Goal: Information Seeking & Learning: Learn about a topic

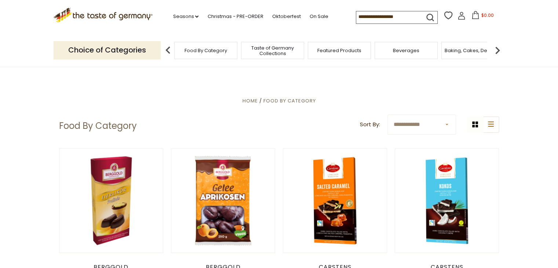
click at [126, 50] on p "Choice of Categories" at bounding box center [107, 50] width 107 height 18
click at [205, 52] on span "Food By Category" at bounding box center [206, 51] width 43 height 6
click at [268, 51] on span "Taste of Germany Collections" at bounding box center [272, 50] width 59 height 11
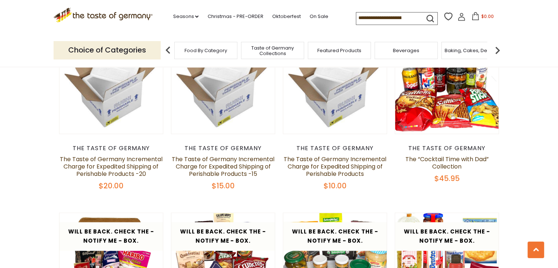
scroll to position [660, 0]
click at [280, 18] on link "Oktoberfest" at bounding box center [286, 16] width 29 height 8
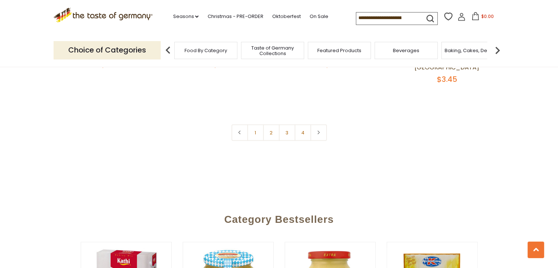
scroll to position [1760, 0]
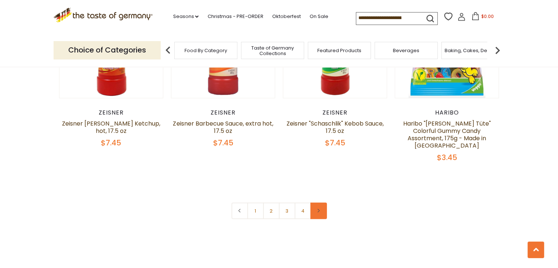
click at [323, 207] on link at bounding box center [318, 211] width 17 height 17
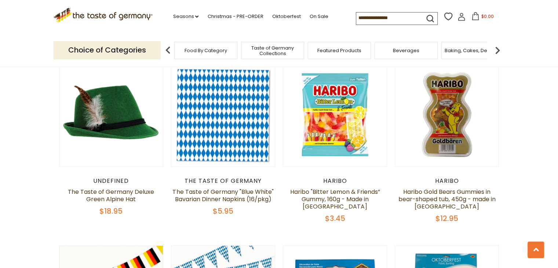
scroll to position [624, 0]
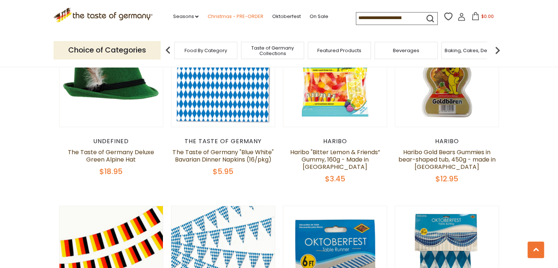
click at [219, 14] on link "Christmas - PRE-ORDER" at bounding box center [235, 16] width 56 height 8
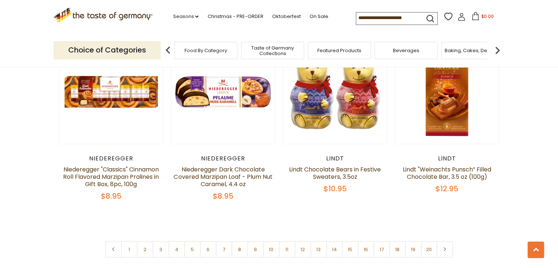
scroll to position [1761, 0]
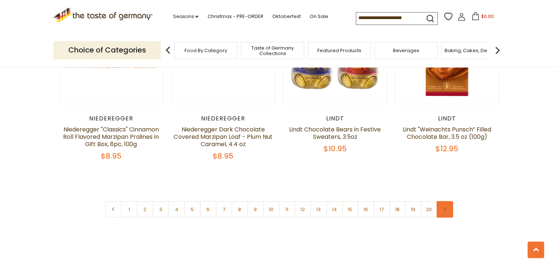
click at [442, 207] on icon at bounding box center [444, 209] width 4 height 4
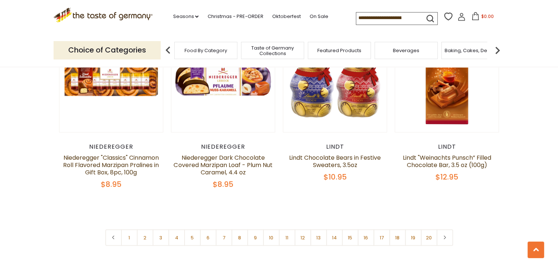
scroll to position [1761, 0]
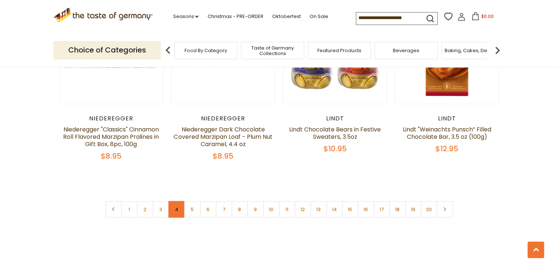
click at [173, 201] on link "4" at bounding box center [176, 209] width 17 height 17
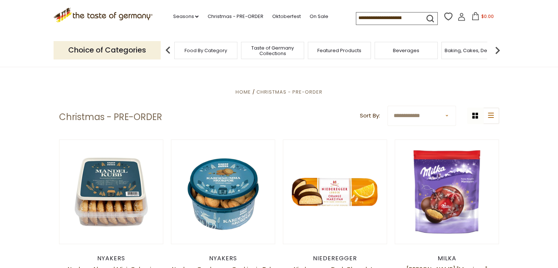
scroll to position [37, 0]
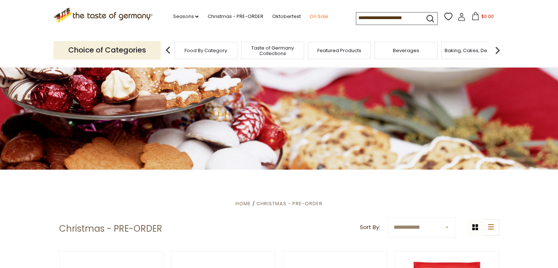
click at [313, 16] on link "On Sale" at bounding box center [318, 16] width 19 height 8
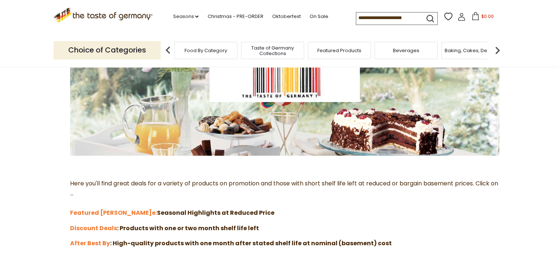
scroll to position [147, 0]
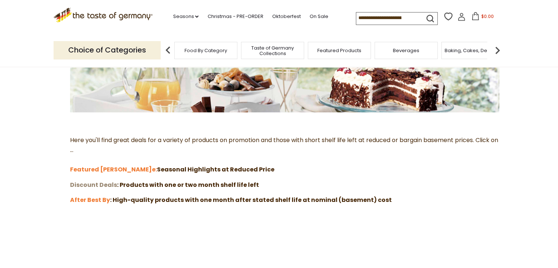
click at [91, 188] on strong "Discount Deals" at bounding box center [93, 185] width 47 height 8
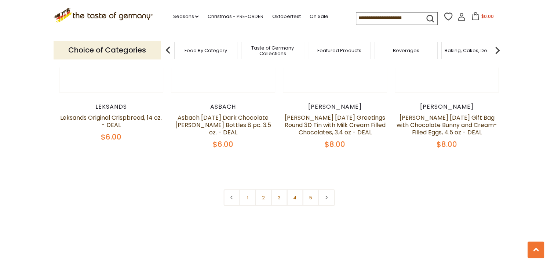
scroll to position [1688, 0]
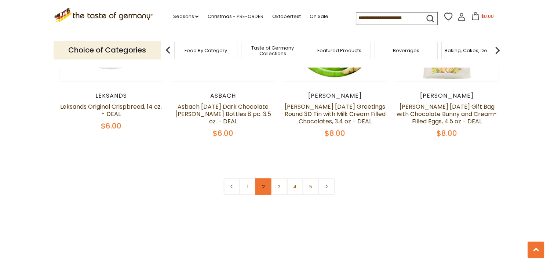
click at [262, 178] on link "2" at bounding box center [263, 186] width 17 height 17
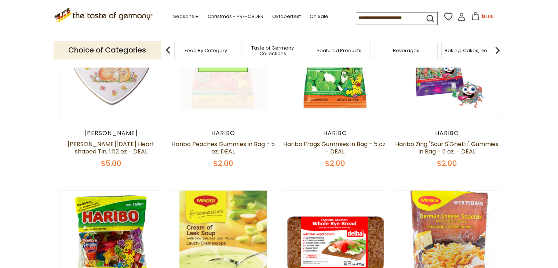
scroll to position [114, 0]
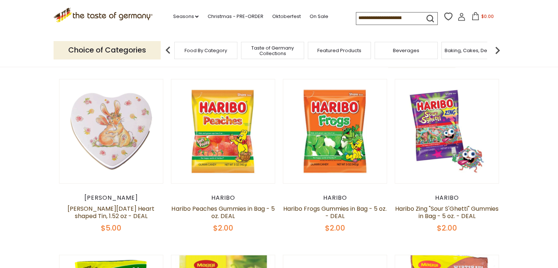
click at [332, 53] on div "Featured Products" at bounding box center [339, 50] width 63 height 17
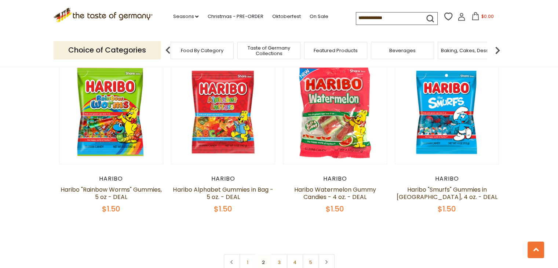
scroll to position [1656, 0]
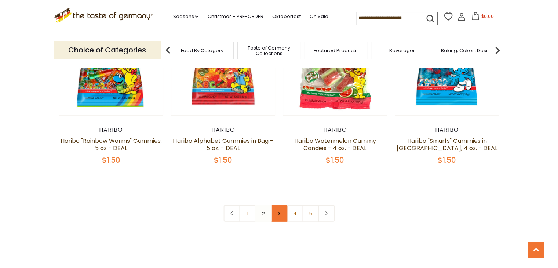
click at [283, 205] on link "3" at bounding box center [279, 213] width 17 height 17
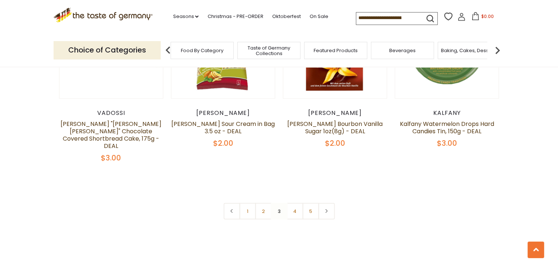
scroll to position [1692, 0]
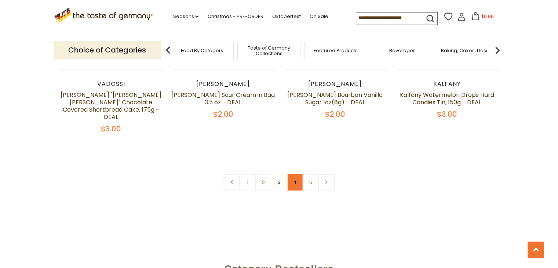
click at [295, 174] on link "4" at bounding box center [295, 182] width 17 height 17
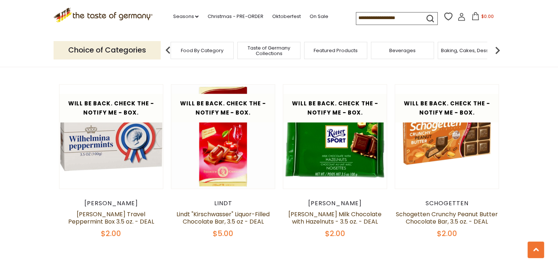
scroll to position [1656, 0]
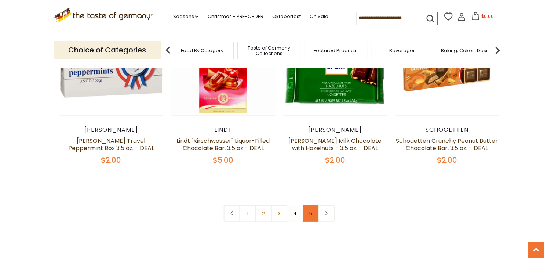
click at [312, 205] on link "5" at bounding box center [310, 213] width 17 height 17
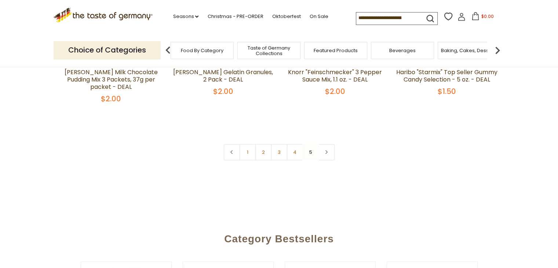
scroll to position [261, 0]
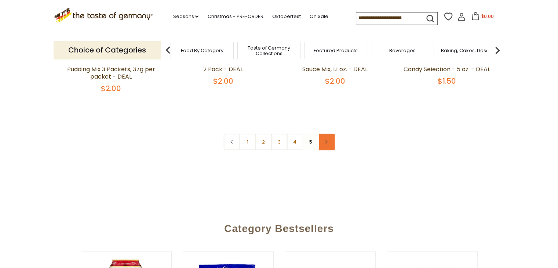
click at [329, 144] on link at bounding box center [326, 142] width 17 height 17
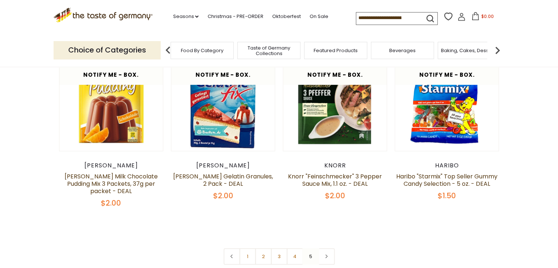
scroll to position [183, 0]
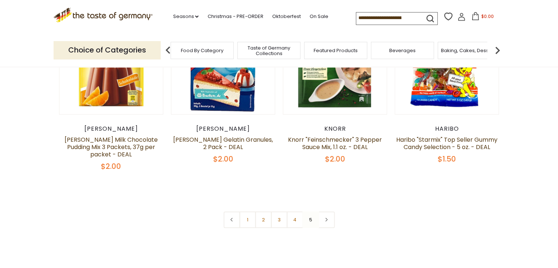
click at [331, 53] on span "Featured Products" at bounding box center [336, 51] width 44 height 6
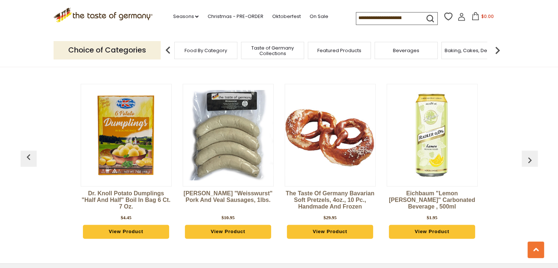
scroll to position [881, 0]
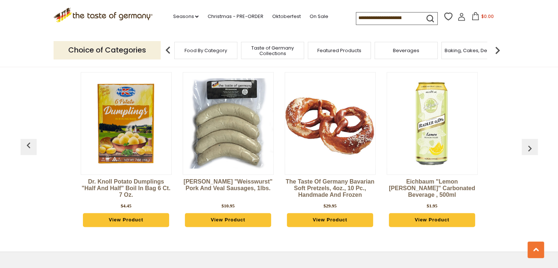
click at [383, 17] on input at bounding box center [387, 17] width 62 height 10
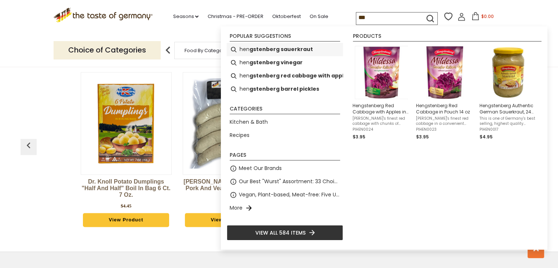
click at [284, 48] on b "gstenberg sauerkraut" at bounding box center [281, 49] width 63 height 8
type input "**********"
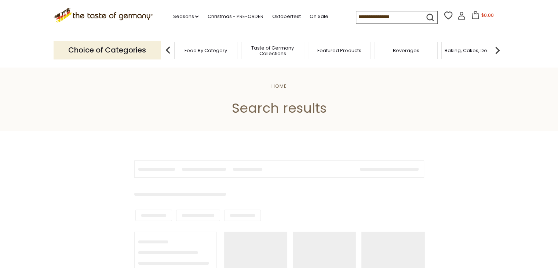
type input "**********"
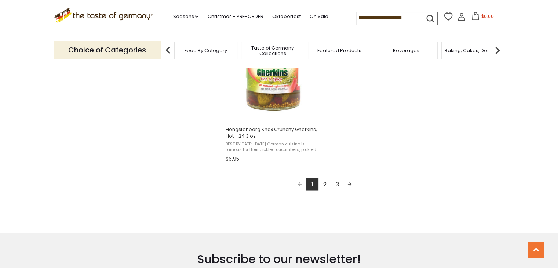
scroll to position [1358, 0]
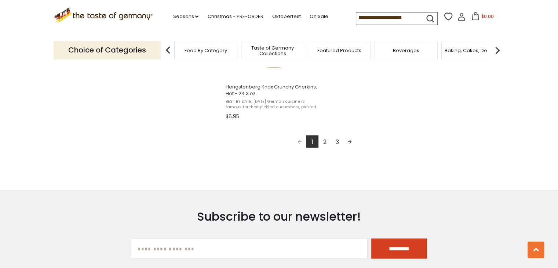
click at [325, 140] on link "2" at bounding box center [324, 141] width 12 height 12
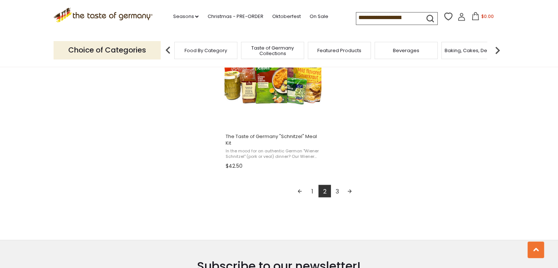
scroll to position [1321, 0]
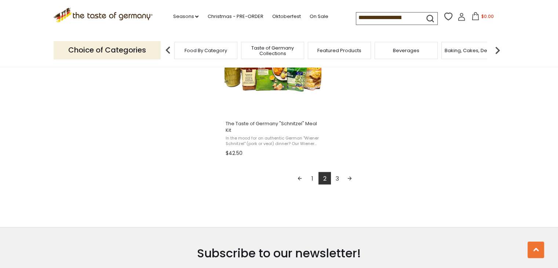
click at [336, 178] on link "3" at bounding box center [337, 178] width 12 height 12
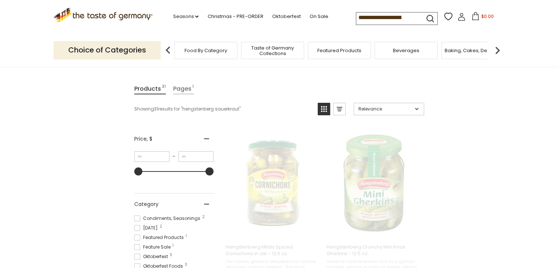
scroll to position [0, 0]
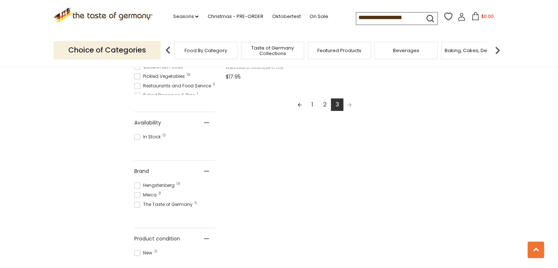
scroll to position [294, 0]
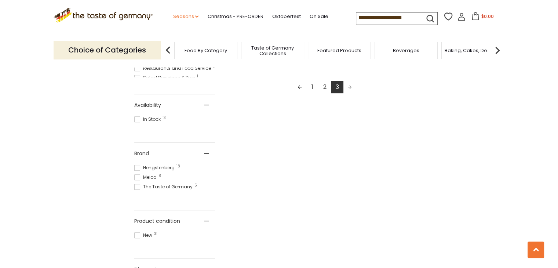
click at [178, 18] on link "Seasons dropdown_arrow" at bounding box center [186, 16] width 26 height 8
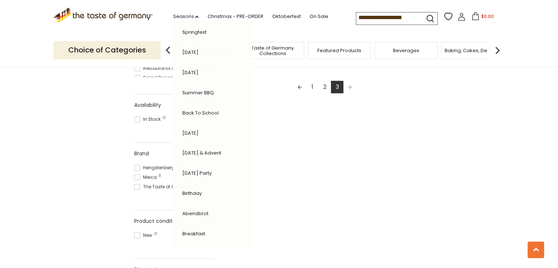
scroll to position [146, 0]
click at [196, 208] on link "Abendbrot" at bounding box center [195, 211] width 26 height 7
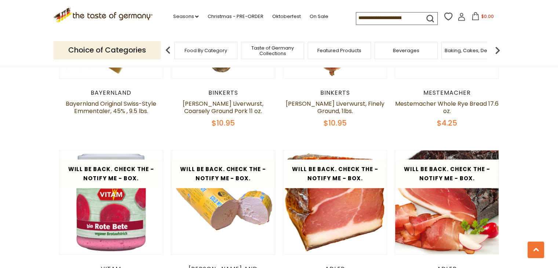
scroll to position [1246, 0]
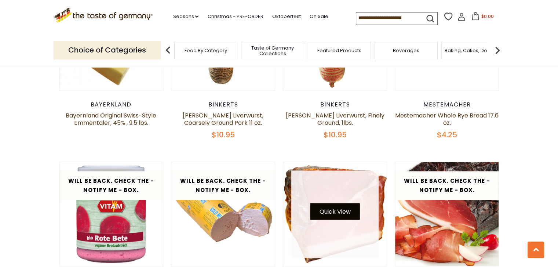
click at [337, 203] on button "Quick View" at bounding box center [335, 211] width 50 height 17
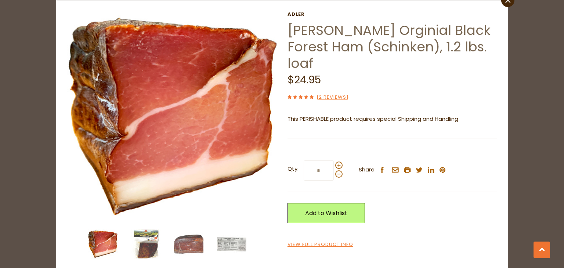
scroll to position [36, 0]
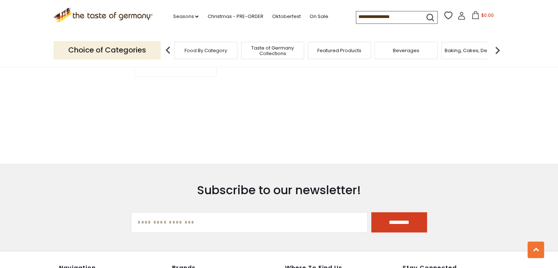
type input "**********"
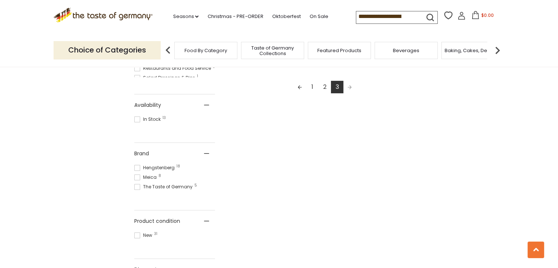
click at [352, 87] on span "Pagination" at bounding box center [349, 87] width 12 height 12
click at [311, 88] on link "1" at bounding box center [312, 87] width 12 height 12
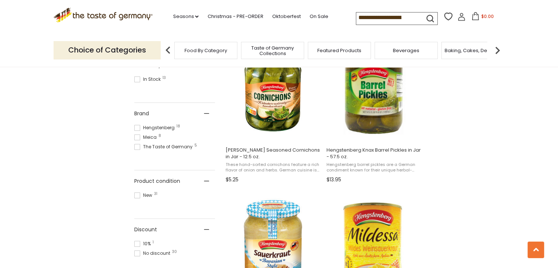
scroll to position [404, 0]
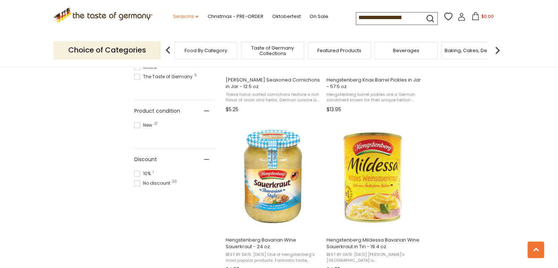
click at [184, 18] on link "Seasons dropdown_arrow" at bounding box center [186, 16] width 26 height 8
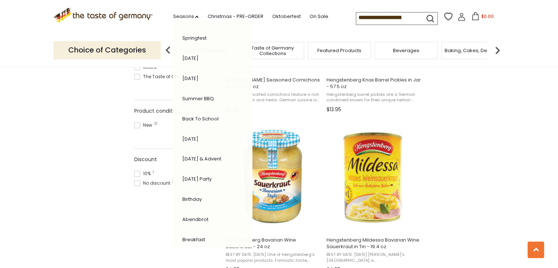
scroll to position [146, 0]
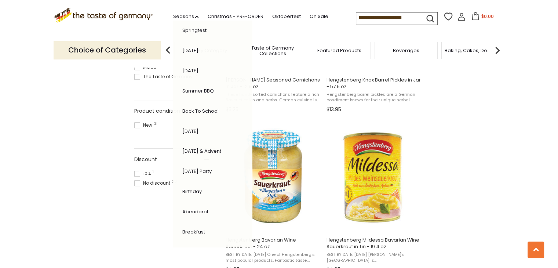
click at [186, 208] on link "Abendbrot" at bounding box center [195, 211] width 26 height 7
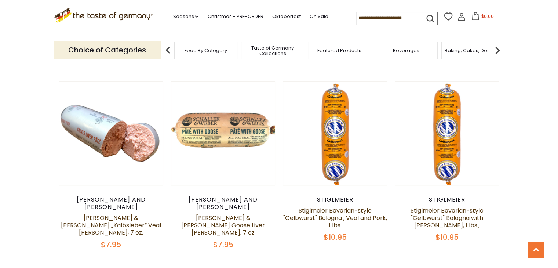
scroll to position [587, 0]
click at [206, 52] on span "Food By Category" at bounding box center [202, 51] width 43 height 6
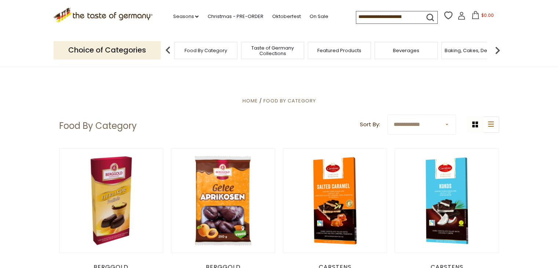
click at [399, 120] on select "**********" at bounding box center [421, 124] width 69 height 20
click at [104, 124] on h1 "Food By Category" at bounding box center [98, 125] width 78 height 11
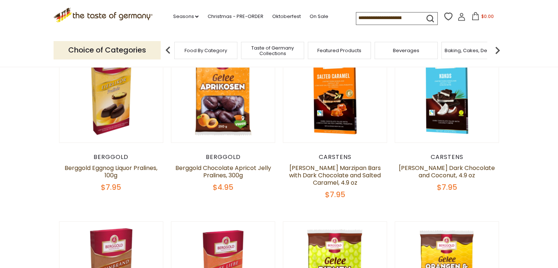
scroll to position [37, 0]
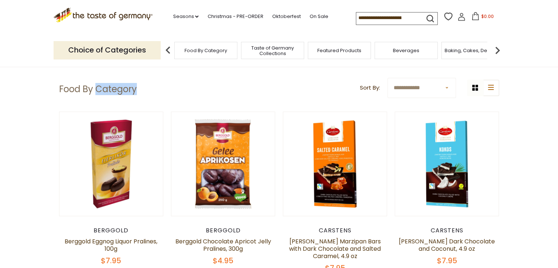
click at [383, 16] on input at bounding box center [387, 17] width 62 height 10
click at [412, 18] on input at bounding box center [387, 17] width 62 height 10
click at [406, 17] on input at bounding box center [387, 17] width 62 height 10
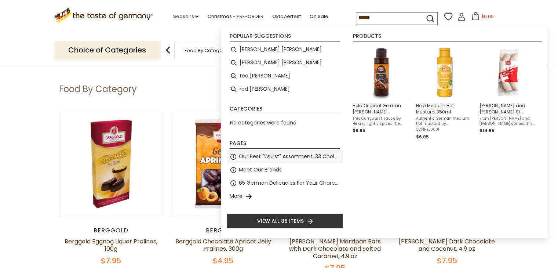
type input "*****"
click at [283, 157] on span "Our Best "Wurst" Assortment: 33 Choices For The Grillabend" at bounding box center [289, 156] width 101 height 8
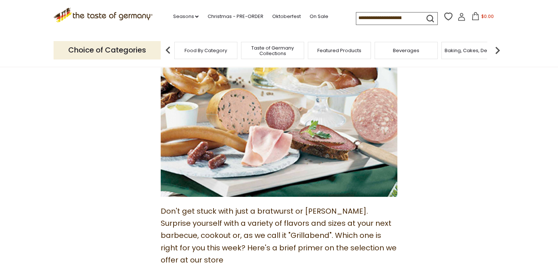
scroll to position [183, 0]
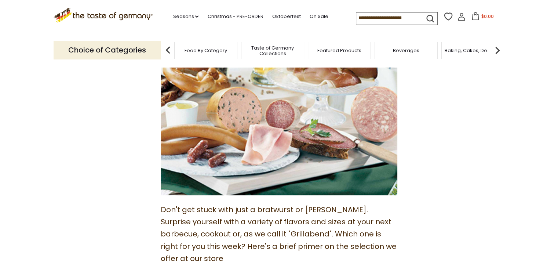
click at [267, 48] on span "Taste of Germany Collections" at bounding box center [272, 50] width 59 height 11
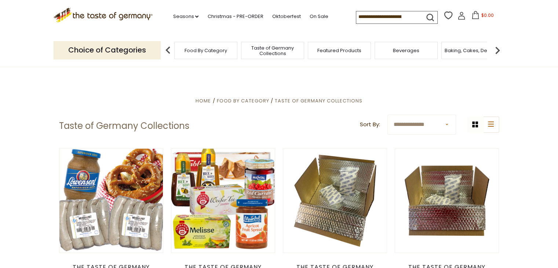
click at [336, 50] on span "Featured Products" at bounding box center [339, 51] width 44 height 6
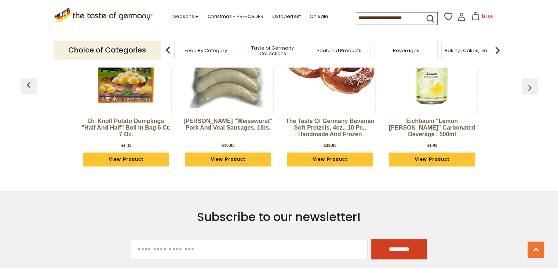
scroll to position [954, 0]
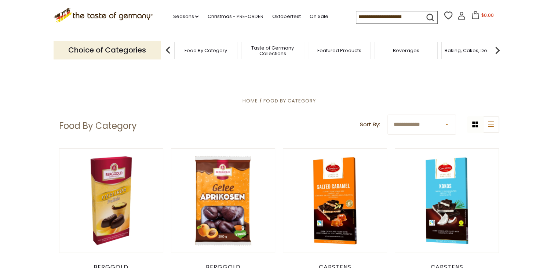
click at [110, 50] on p "Choice of Categories" at bounding box center [107, 50] width 107 height 18
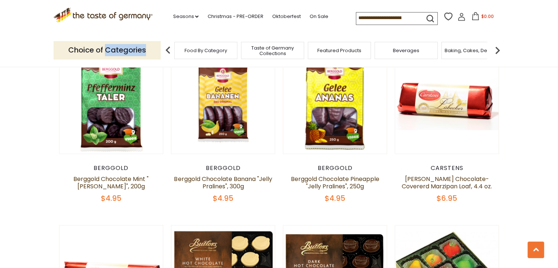
scroll to position [1064, 0]
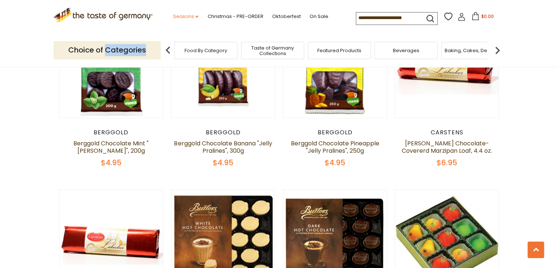
click at [188, 15] on link "Seasons dropdown_arrow" at bounding box center [186, 16] width 26 height 8
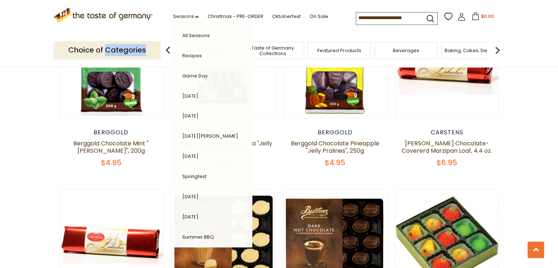
click at [197, 34] on link "All Seasons" at bounding box center [196, 35] width 28 height 7
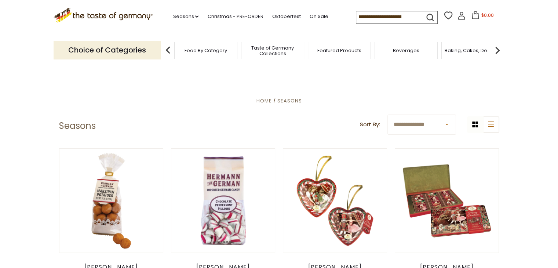
click at [496, 51] on img at bounding box center [497, 50] width 15 height 15
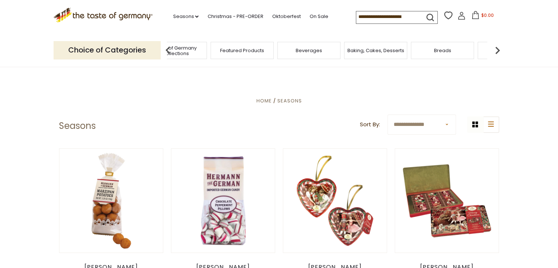
click at [496, 52] on img at bounding box center [497, 50] width 15 height 15
click at [313, 53] on span "Coffee, Cocoa & Tea" at bounding box center [321, 51] width 50 height 6
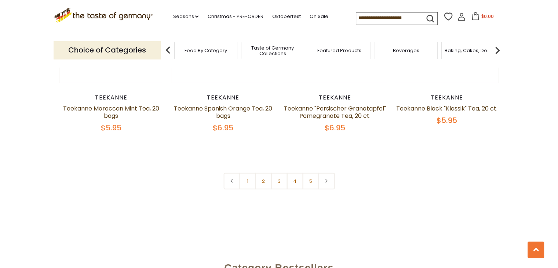
scroll to position [1760, 0]
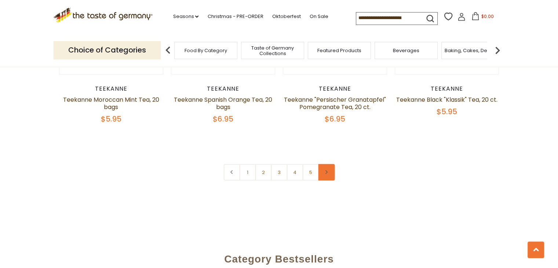
click at [327, 170] on icon at bounding box center [326, 172] width 4 height 4
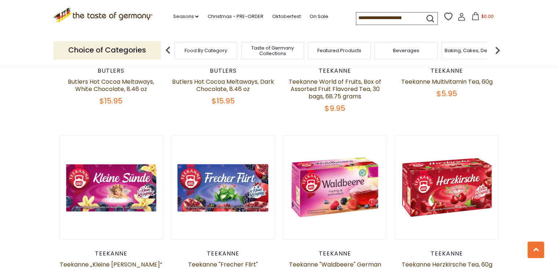
scroll to position [1064, 0]
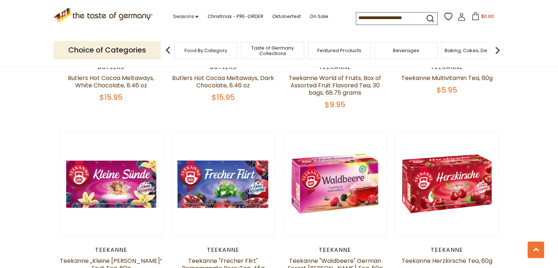
click at [404, 21] on input at bounding box center [387, 17] width 62 height 10
click at [430, 17] on icon "submit" at bounding box center [430, 18] width 7 height 7
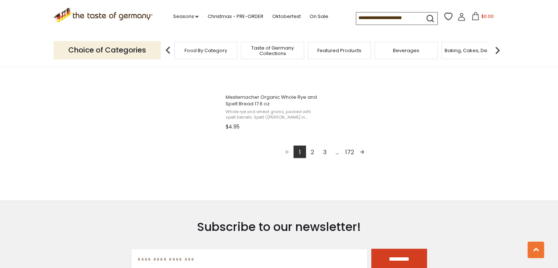
scroll to position [1358, 0]
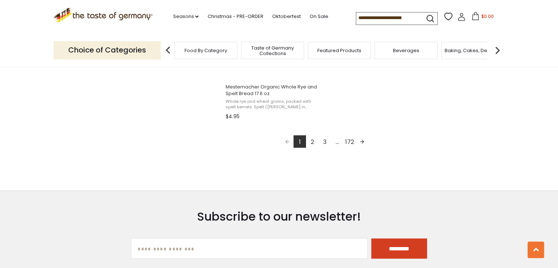
click at [311, 141] on link "2" at bounding box center [312, 141] width 12 height 12
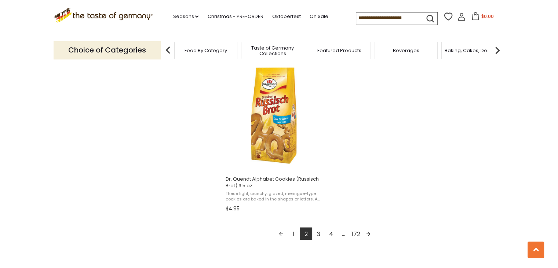
scroll to position [1284, 0]
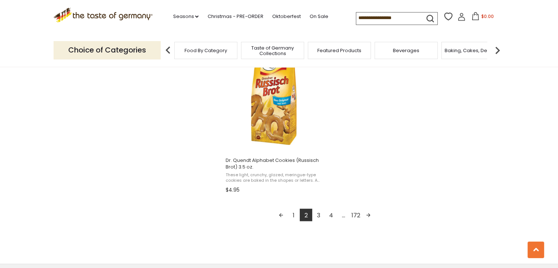
click at [322, 215] on link "3" at bounding box center [318, 214] width 12 height 12
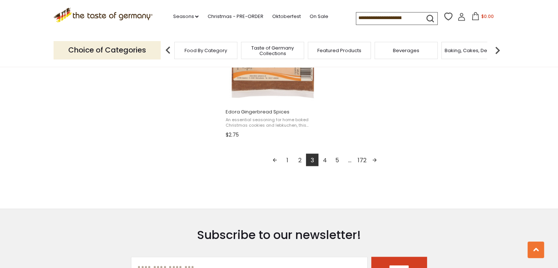
scroll to position [1358, 0]
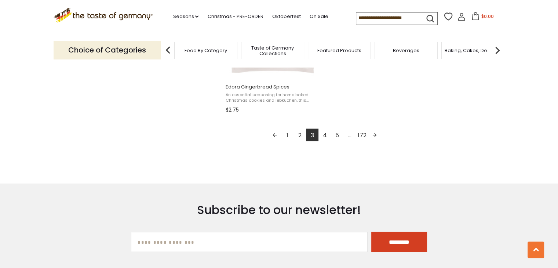
click at [325, 135] on link "4" at bounding box center [324, 134] width 12 height 12
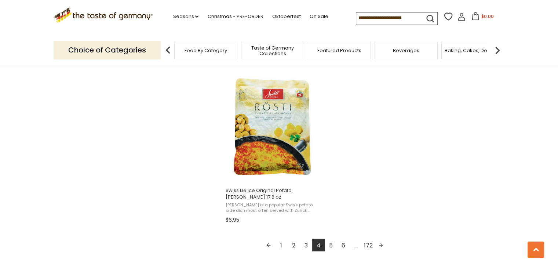
scroll to position [1321, 0]
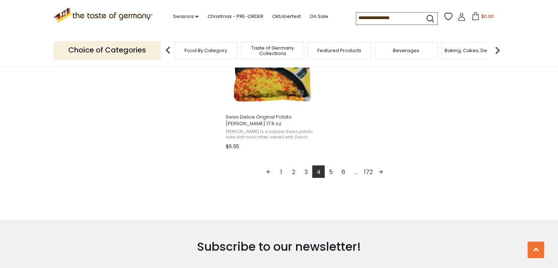
click at [329, 172] on link "5" at bounding box center [331, 171] width 12 height 12
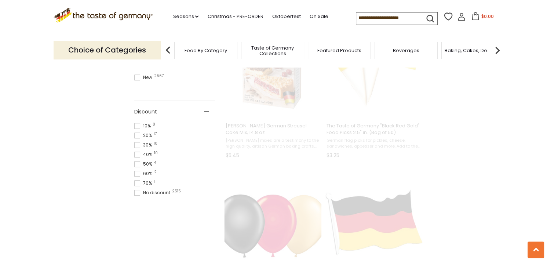
scroll to position [0, 0]
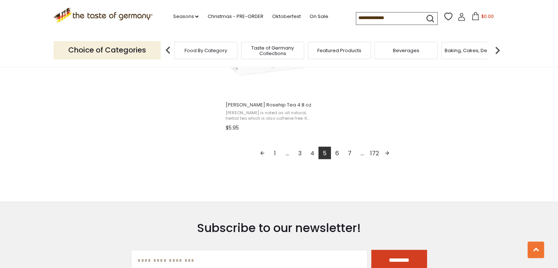
scroll to position [1358, 0]
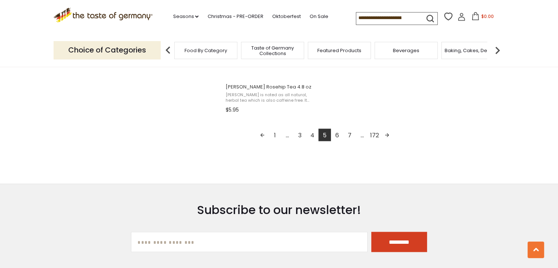
click at [340, 137] on link "6" at bounding box center [337, 134] width 12 height 12
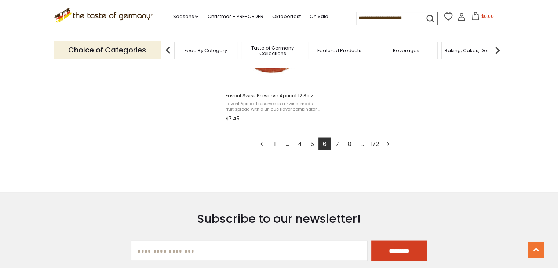
scroll to position [1358, 0]
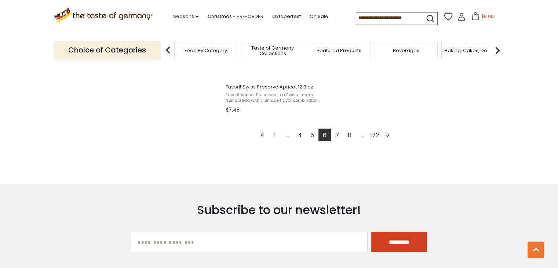
click at [338, 130] on link "7" at bounding box center [337, 134] width 12 height 12
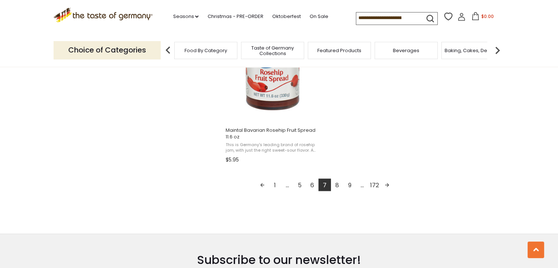
scroll to position [1321, 0]
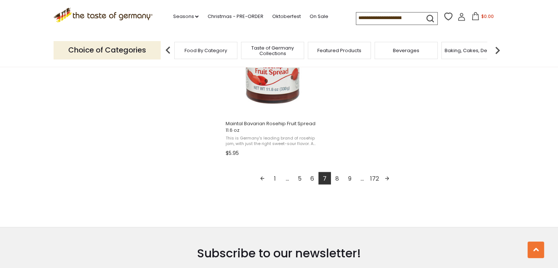
click at [337, 178] on link "8" at bounding box center [337, 178] width 12 height 12
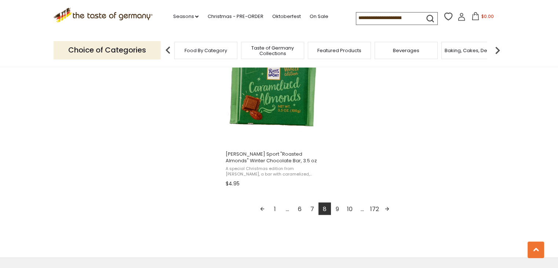
scroll to position [1284, 0]
click at [339, 207] on link "9" at bounding box center [337, 208] width 12 height 12
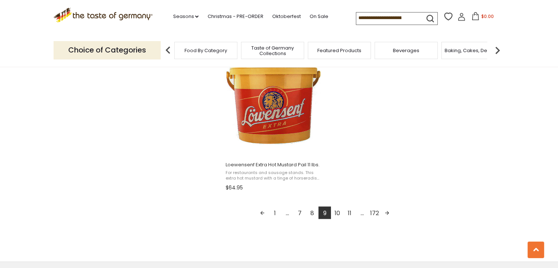
scroll to position [1284, 0]
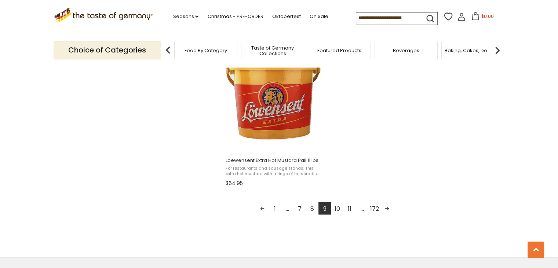
click at [340, 202] on link "10" at bounding box center [337, 208] width 12 height 12
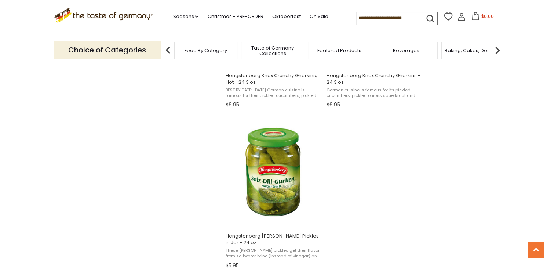
scroll to position [1248, 0]
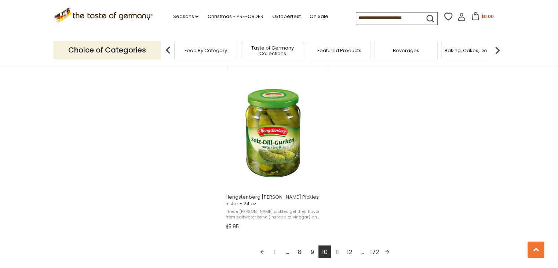
click at [338, 245] on link "11" at bounding box center [337, 251] width 12 height 12
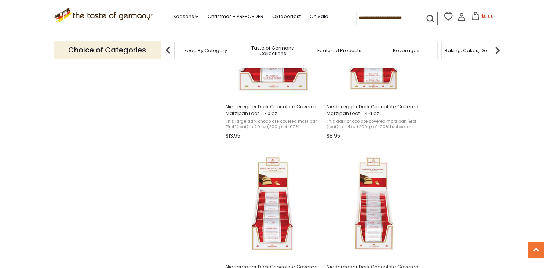
scroll to position [844, 0]
